Goal: Find specific page/section: Find specific page/section

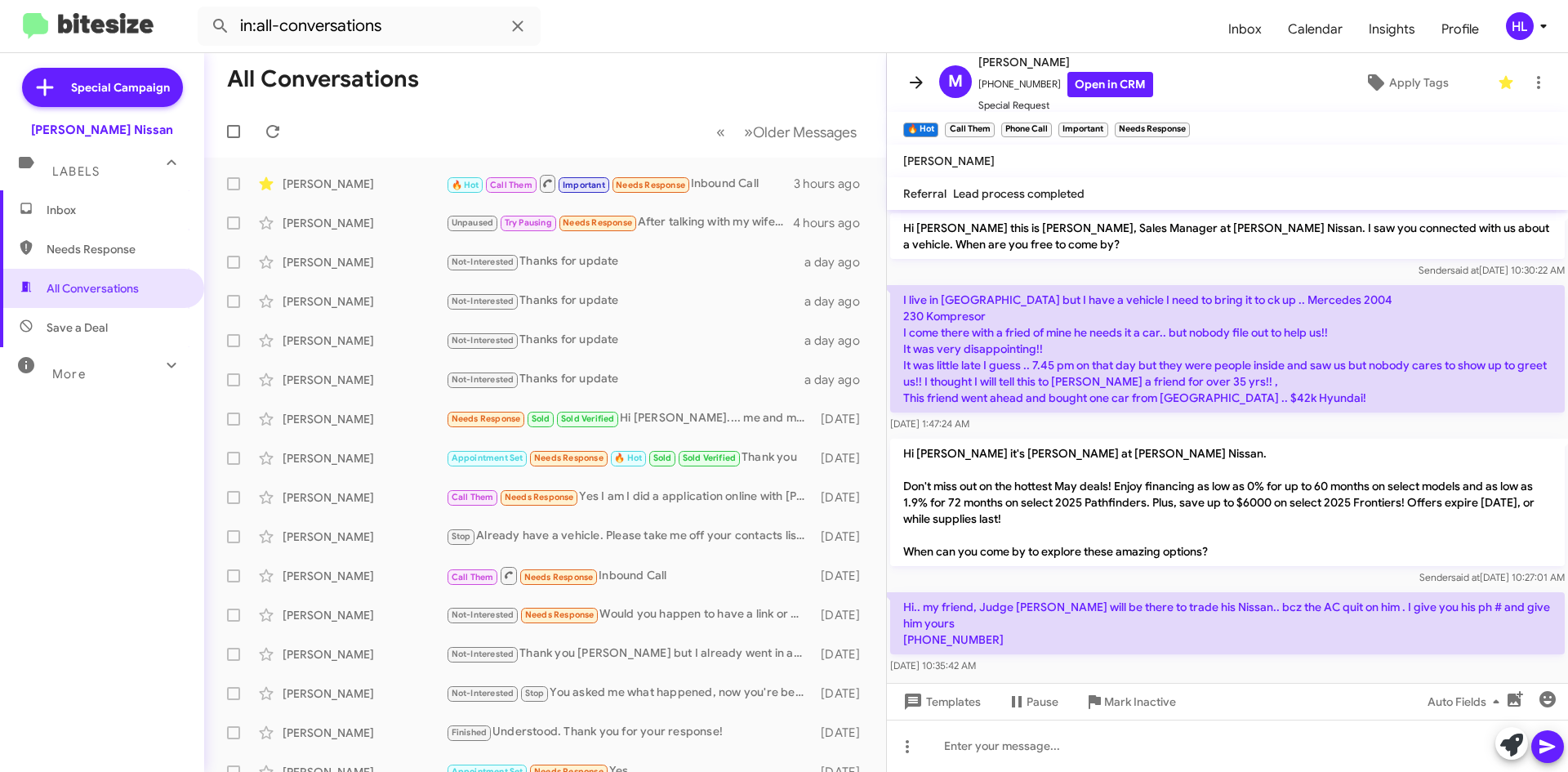
click at [910, 85] on icon at bounding box center [916, 82] width 20 height 20
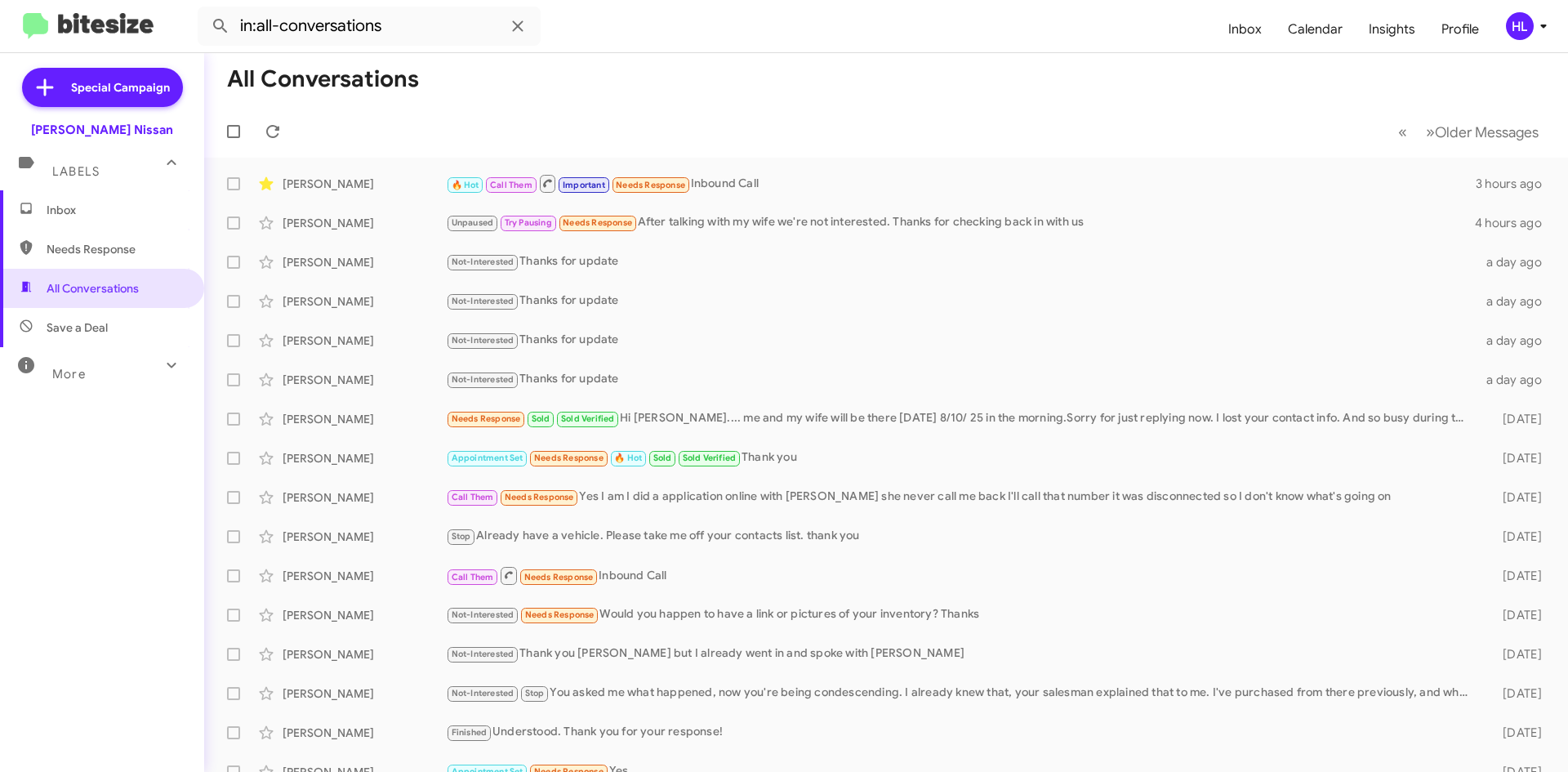
click at [51, 17] on img at bounding box center [87, 26] width 130 height 26
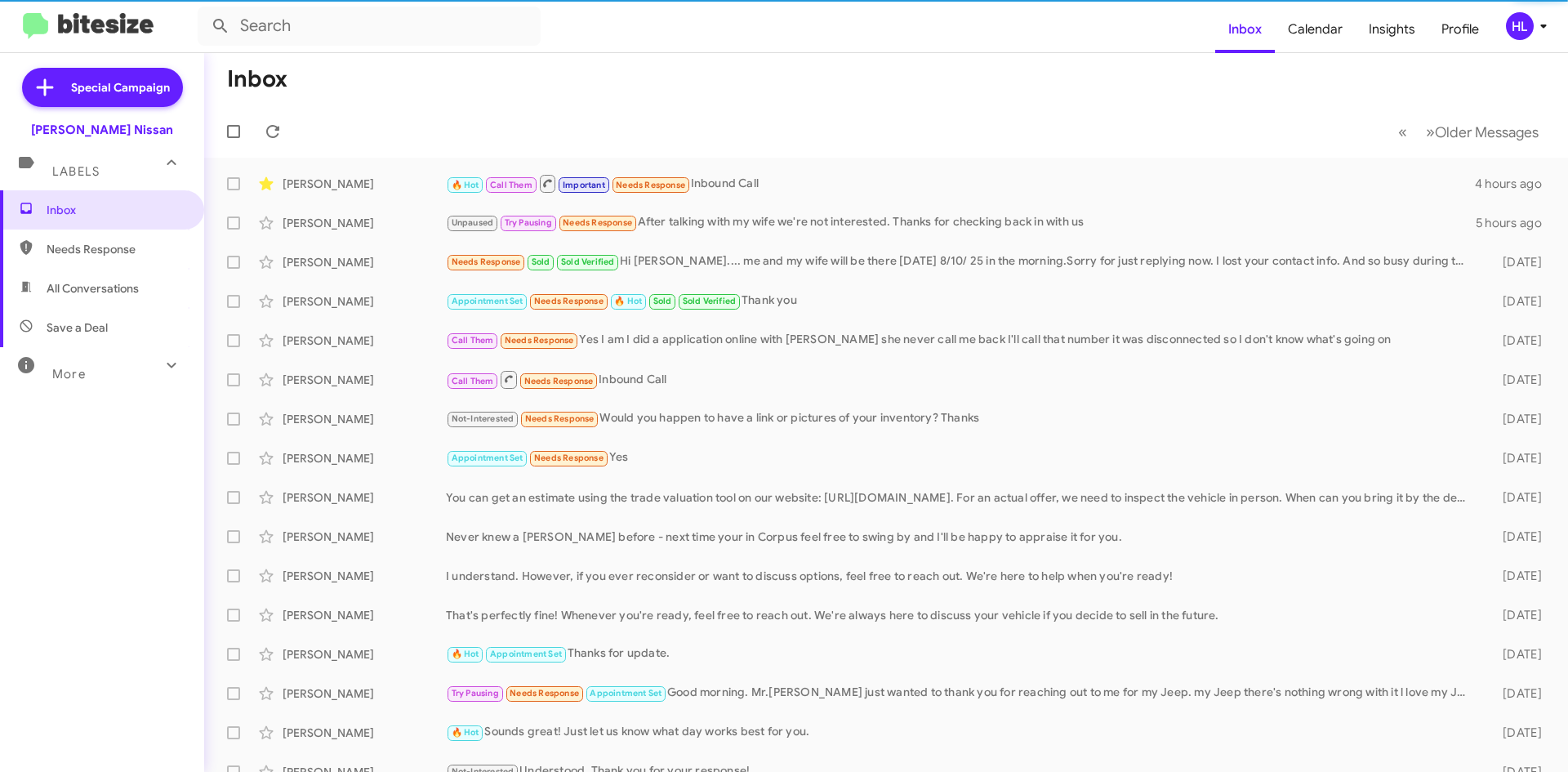
click at [115, 293] on span "All Conversations" at bounding box center [92, 288] width 92 height 17
type input "in:all-conversations"
